Goal: Register for event/course

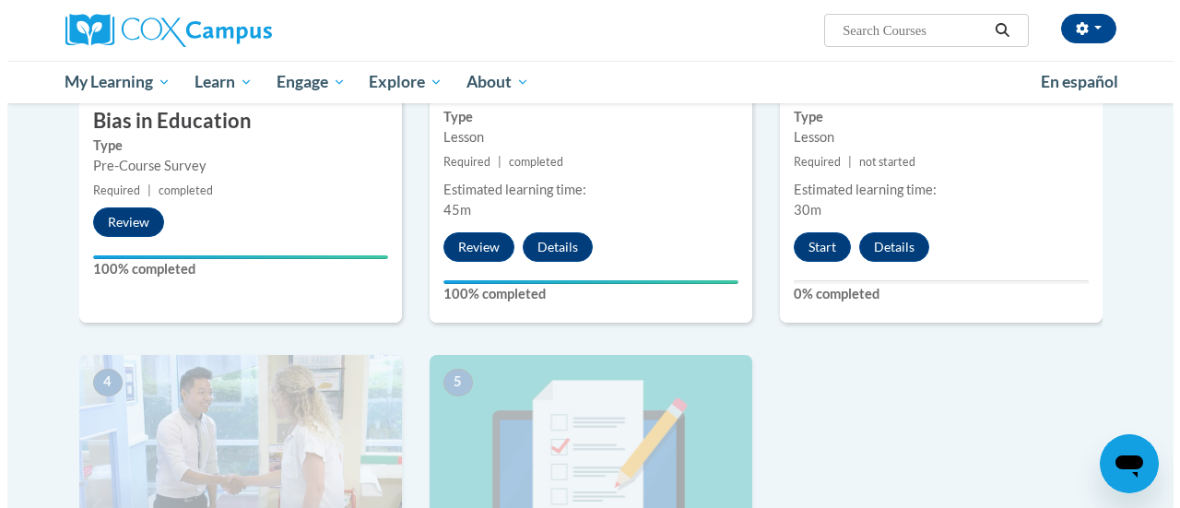
scroll to position [622, 0]
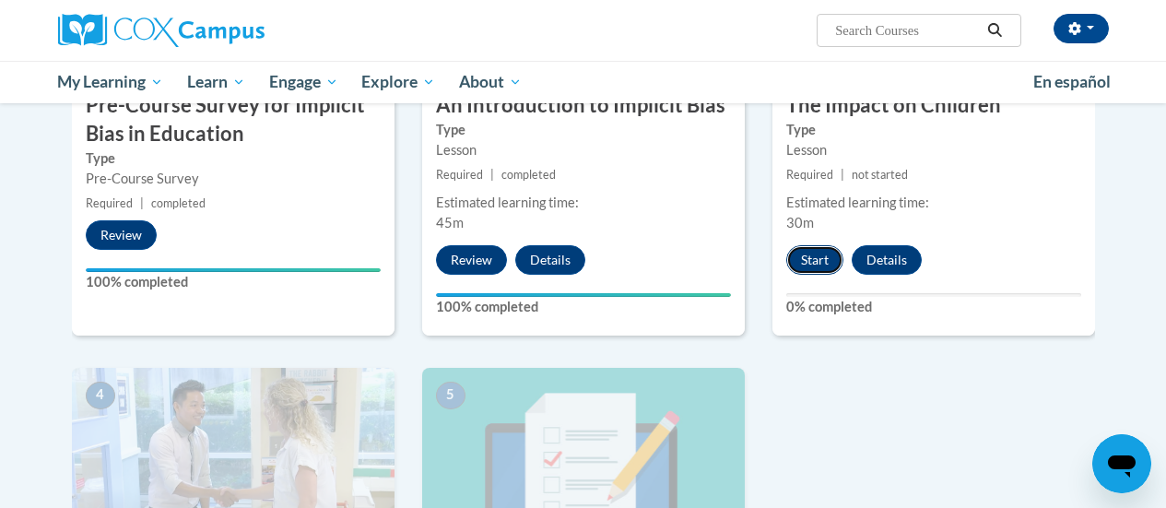
click at [816, 260] on button "Start" at bounding box center [814, 259] width 57 height 29
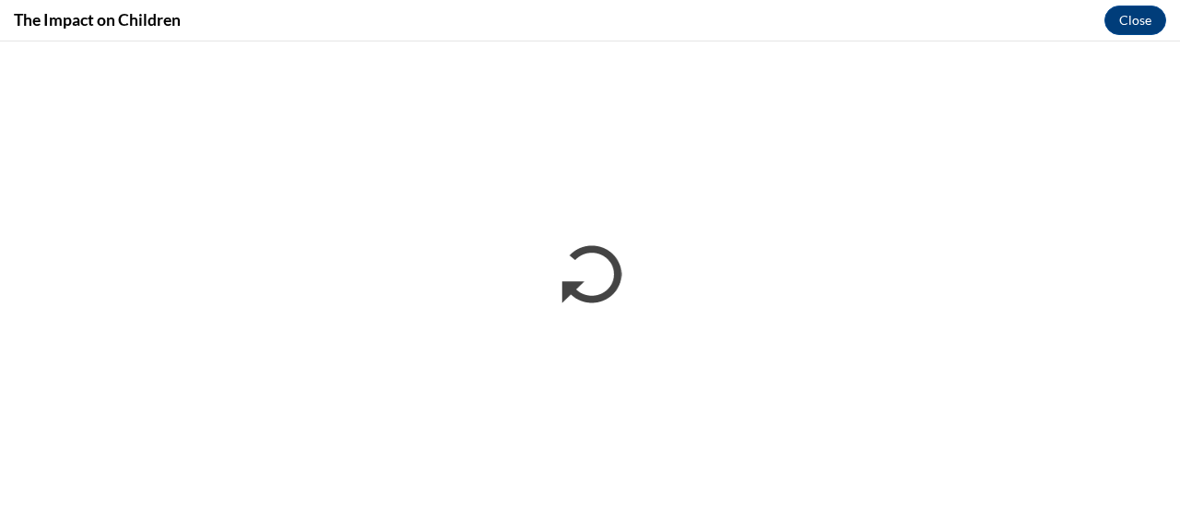
scroll to position [0, 0]
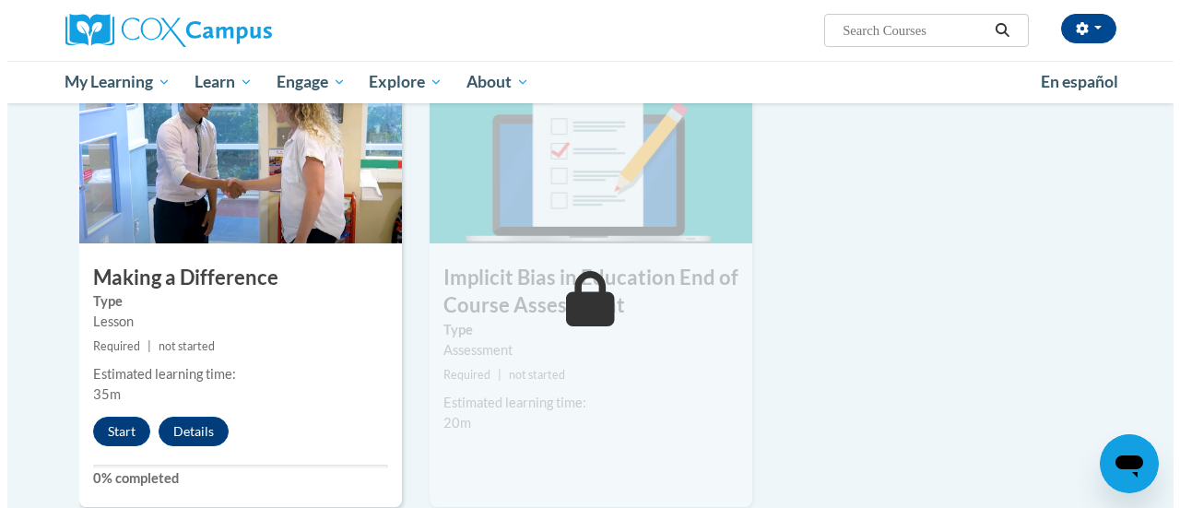
scroll to position [938, 0]
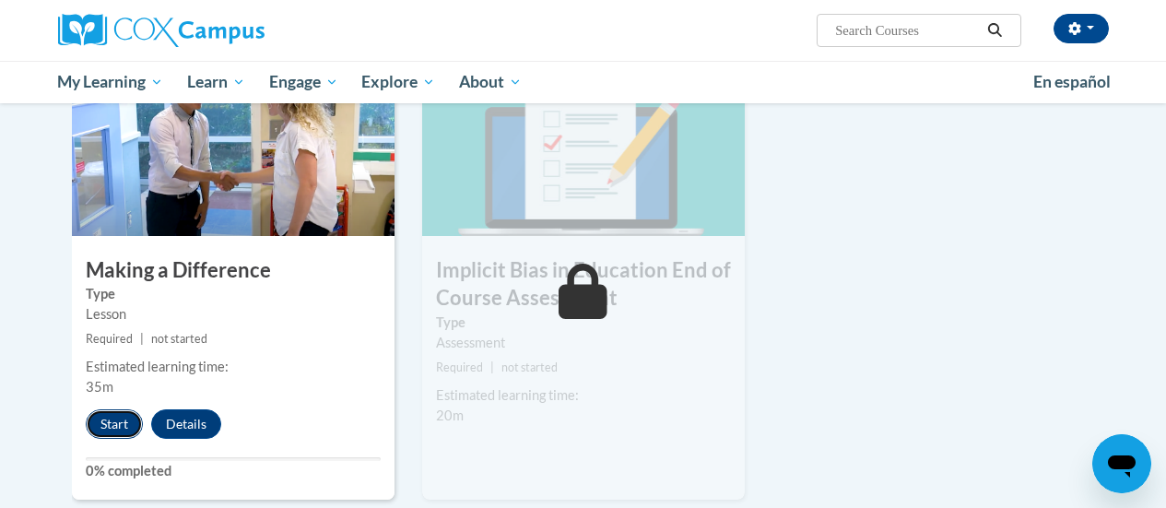
click at [122, 420] on button "Start" at bounding box center [114, 423] width 57 height 29
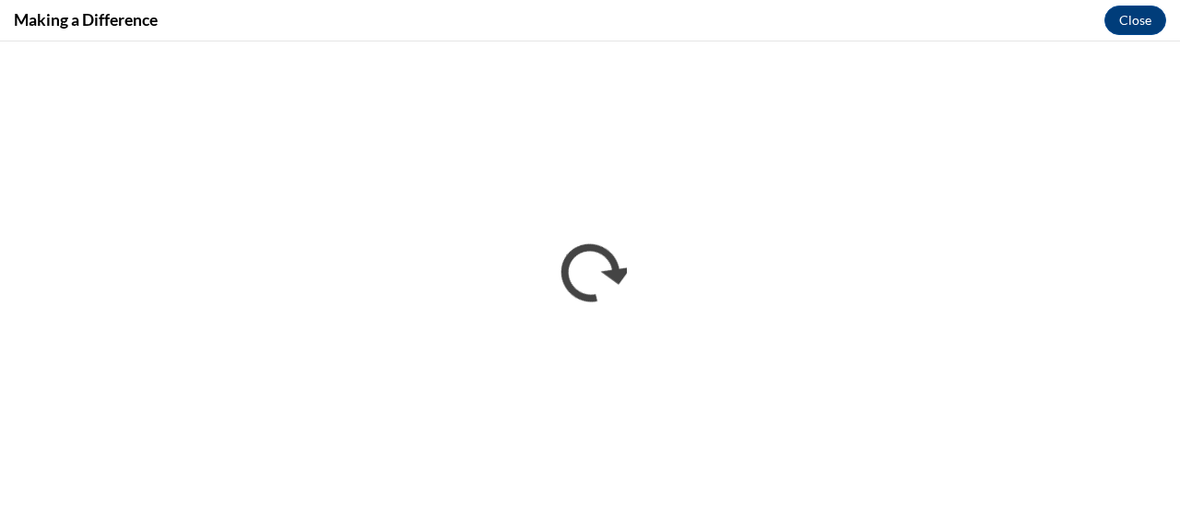
scroll to position [0, 0]
